Goal: Task Accomplishment & Management: Complete application form

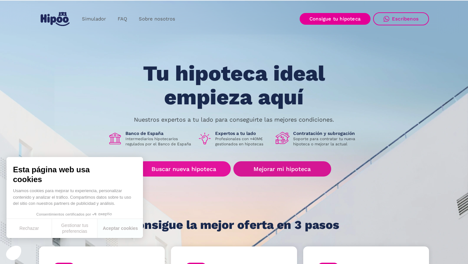
click at [199, 163] on link "Buscar nueva hipoteca" at bounding box center [184, 168] width 94 height 15
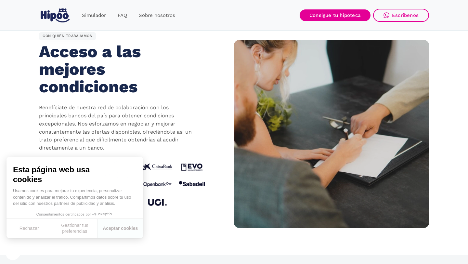
scroll to position [596, 0]
click at [225, 65] on div "CON QUIÉN TRABAJAMOS Acceso a las mejores condiciones Benefíciate de nuestra re…" at bounding box center [136, 134] width 195 height 204
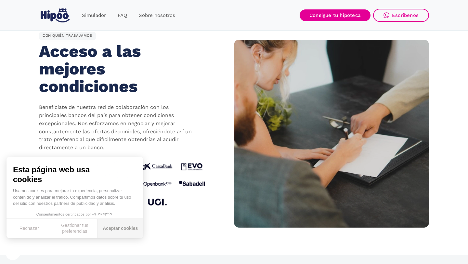
click at [114, 234] on button "Aceptar cookies" at bounding box center [121, 228] width 46 height 19
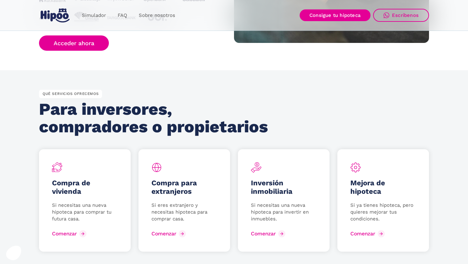
scroll to position [713, 0]
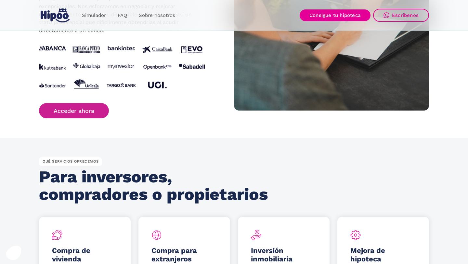
click at [82, 115] on link "Acceder ahora" at bounding box center [74, 110] width 70 height 15
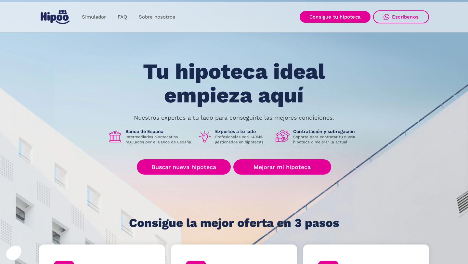
scroll to position [0, 0]
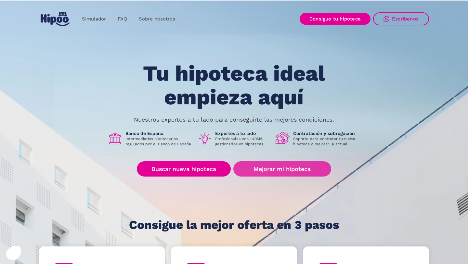
click at [296, 169] on link "Mejorar mi hipoteca" at bounding box center [283, 168] width 98 height 15
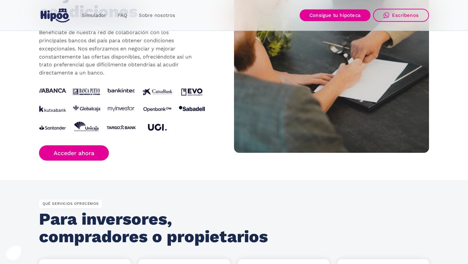
scroll to position [679, 0]
